Goal: Information Seeking & Learning: Learn about a topic

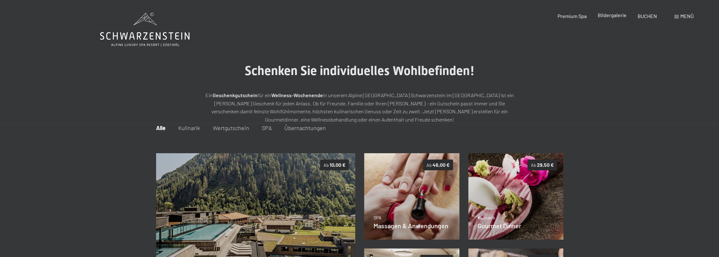
click at [606, 14] on span "Bildergalerie" at bounding box center [612, 15] width 29 height 6
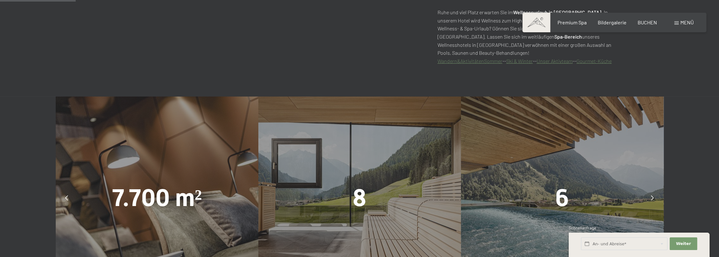
scroll to position [506, 0]
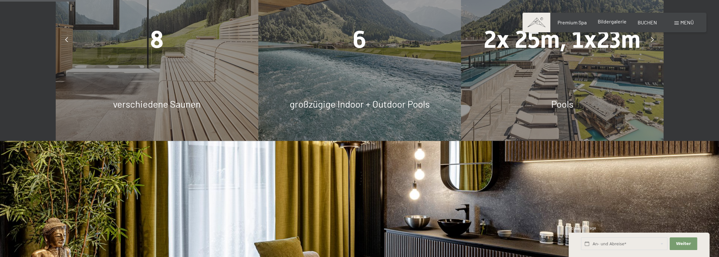
click at [608, 21] on span "Bildergalerie" at bounding box center [612, 21] width 29 height 6
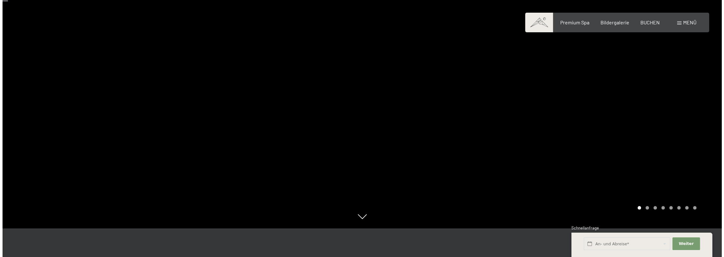
scroll to position [0, 0]
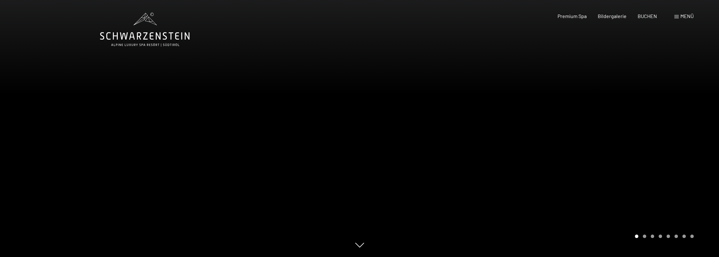
click at [685, 15] on span "Menü" at bounding box center [686, 16] width 13 height 6
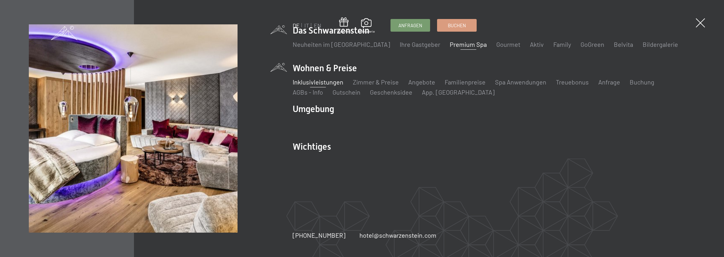
click at [328, 82] on link "Inklusivleistungen" at bounding box center [317, 82] width 51 height 8
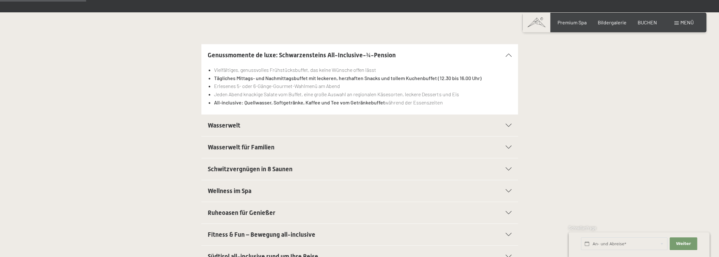
scroll to position [158, 0]
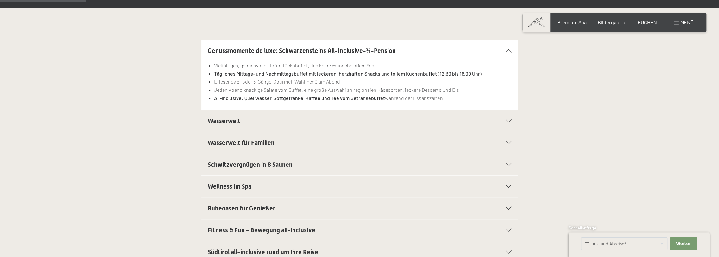
click at [226, 118] on span "Wasserwelt" at bounding box center [224, 121] width 33 height 8
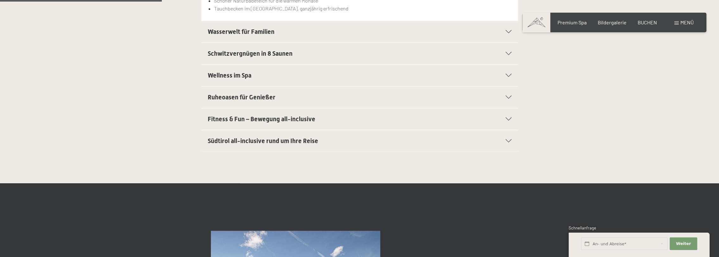
scroll to position [285, 0]
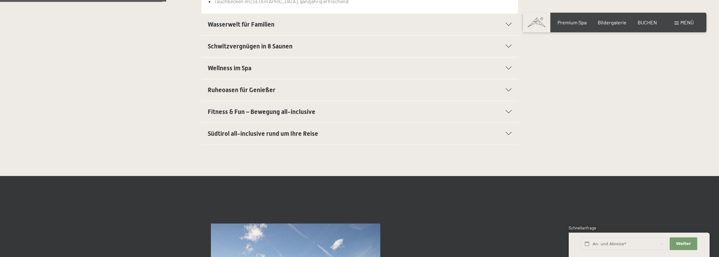
click at [255, 133] on span "Südtirol all-inclusive rund um Ihre Reise" at bounding box center [263, 134] width 110 height 8
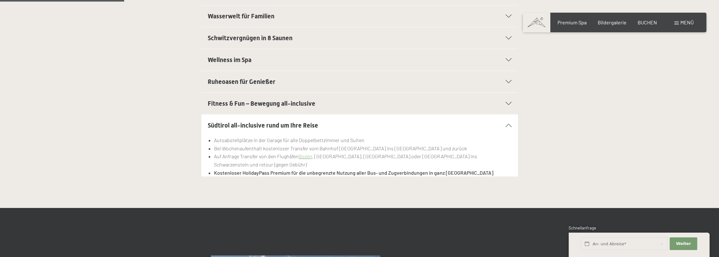
scroll to position [190, 0]
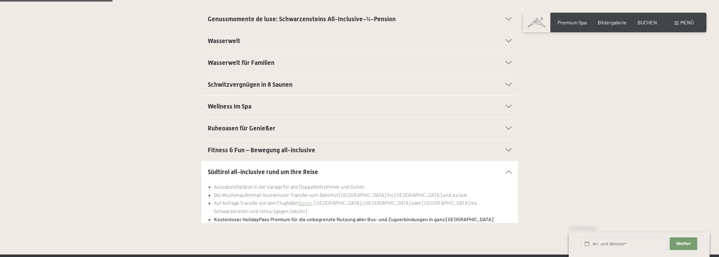
click at [250, 125] on span "Ruheoasen für Genießer" at bounding box center [242, 128] width 68 height 8
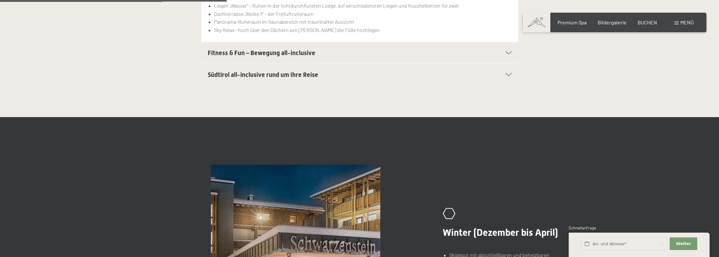
scroll to position [285, 0]
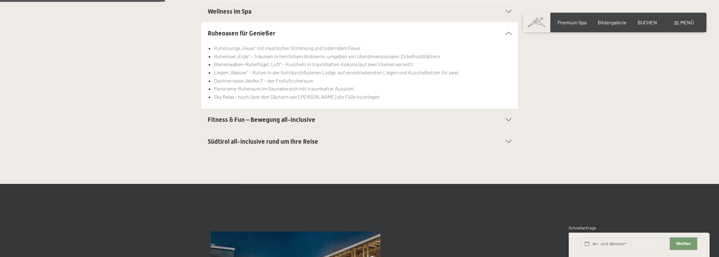
click at [263, 119] on span "Fitness & Fun – Bewegung all-inclusive" at bounding box center [262, 120] width 108 height 8
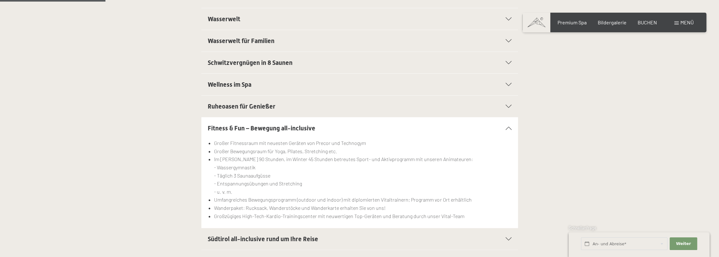
scroll to position [95, 0]
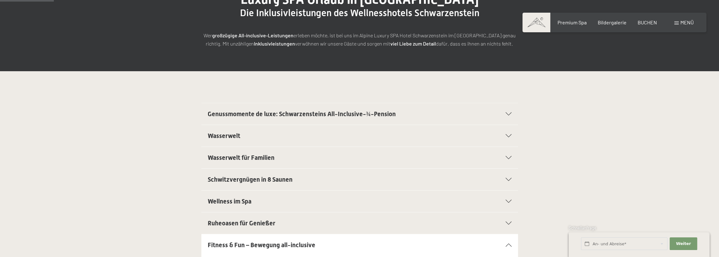
click at [310, 116] on span "Genussmomente de luxe: Schwarzensteins All-Inclusive-¾-Pension" at bounding box center [302, 114] width 188 height 8
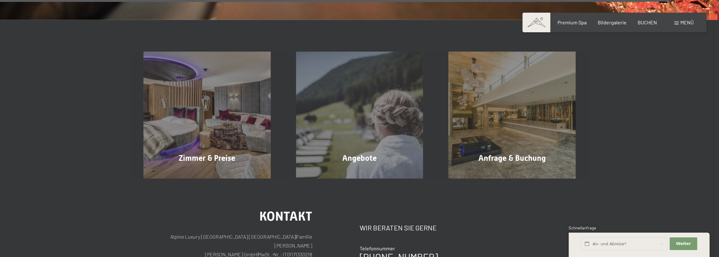
scroll to position [1139, 0]
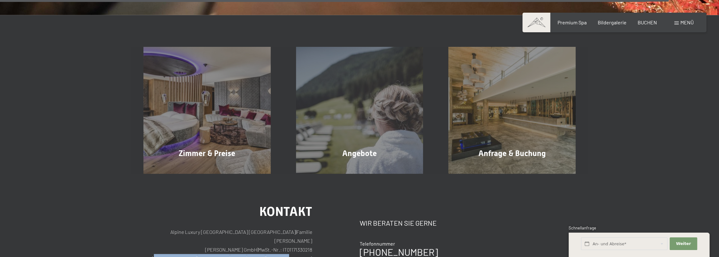
drag, startPoint x: 196, startPoint y: 153, endPoint x: 314, endPoint y: 154, distance: 118.1
click at [314, 205] on div "Kontakt Alpine Luxury SPA Resort SCHWARZENSTEIN | Familie [PERSON_NAME] [PERSON…" at bounding box center [251, 260] width 216 height 111
drag, startPoint x: 314, startPoint y: 154, endPoint x: 302, endPoint y: 154, distance: 11.4
copy p "[STREET_ADDRESS] | [GEOGRAPHIC_DATA] | [GEOGRAPHIC_DATA] | [GEOGRAPHIC_DATA]"
